Goal: Information Seeking & Learning: Learn about a topic

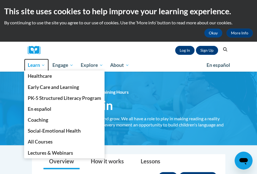
click at [35, 66] on span "Learn" at bounding box center [36, 65] width 18 height 7
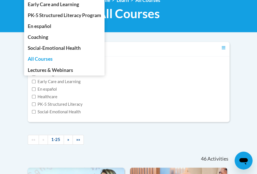
scroll to position [84, 0]
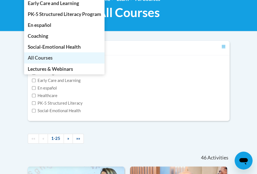
click at [50, 59] on span "All Courses" at bounding box center [39, 58] width 25 height 6
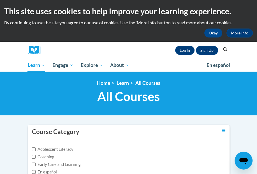
drag, startPoint x: 40, startPoint y: 96, endPoint x: 41, endPoint y: 92, distance: 4.0
click at [40, 95] on h1 "All Courses All Courses" at bounding box center [129, 96] width 202 height 15
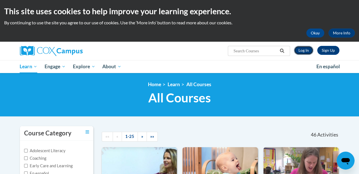
click at [256, 50] on link "Log In" at bounding box center [303, 50] width 19 height 9
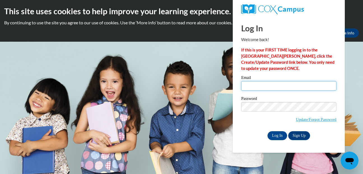
click at [280, 87] on input "Email" at bounding box center [288, 86] width 95 height 10
drag, startPoint x: 280, startPoint y: 87, endPoint x: 281, endPoint y: 98, distance: 11.6
click at [281, 98] on div "Email Password Update/Forgot Password Log In Sign Up OR" at bounding box center [288, 108] width 95 height 64
type input "Ccarter121@student.gsu.edu"
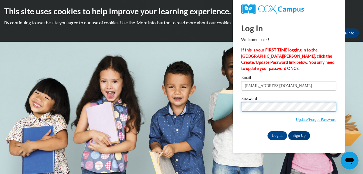
click at [267, 131] on input "Log In" at bounding box center [277, 135] width 20 height 9
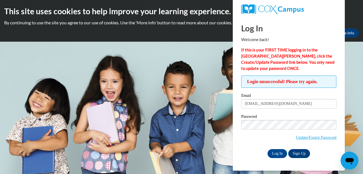
click at [72, 75] on body "This site uses cookies to help improve your learning experience. By continuing …" at bounding box center [181, 87] width 363 height 174
click at [267, 149] on input "Log In" at bounding box center [277, 153] width 20 height 9
click at [276, 153] on input "Log In" at bounding box center [277, 153] width 20 height 9
click at [138, 32] on div "Okay More Info" at bounding box center [181, 33] width 355 height 9
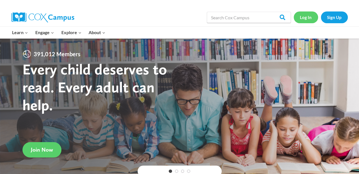
click at [308, 19] on link "Log In" at bounding box center [305, 16] width 24 height 11
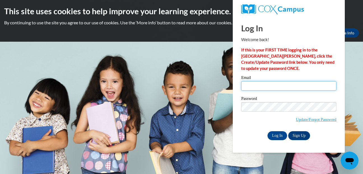
click at [284, 82] on input "Email" at bounding box center [288, 86] width 95 height 10
type input "Ccarter121@student.gsu.edu"
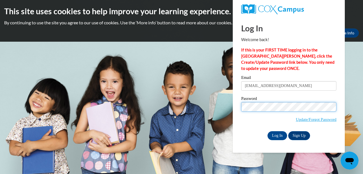
click at [267, 131] on input "Log In" at bounding box center [277, 135] width 20 height 9
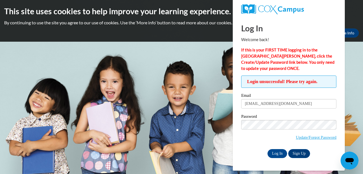
click at [114, 122] on body "This site uses cookies to help improve your learning experience. By continuing …" at bounding box center [181, 87] width 363 height 174
click at [201, 74] on body "This site uses cookies to help improve your learning experience. By continuing …" at bounding box center [181, 87] width 363 height 174
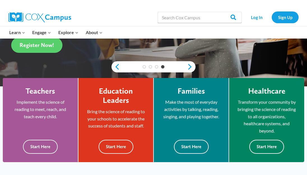
scroll to position [142, 0]
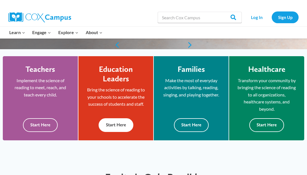
click at [113, 127] on button "Start Here" at bounding box center [116, 125] width 35 height 14
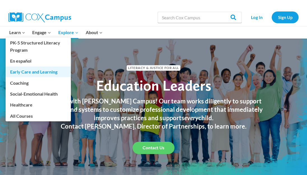
click at [26, 73] on link "Early Care and Learning" at bounding box center [38, 72] width 65 height 11
